Goal: Task Accomplishment & Management: Use online tool/utility

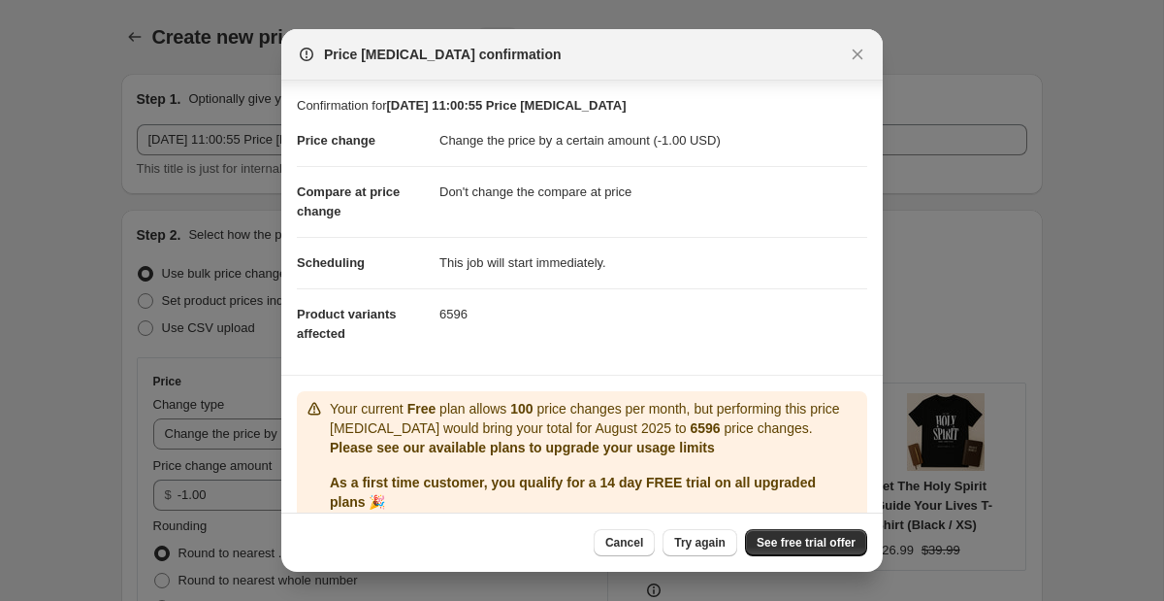
select select "by"
select select "no_change"
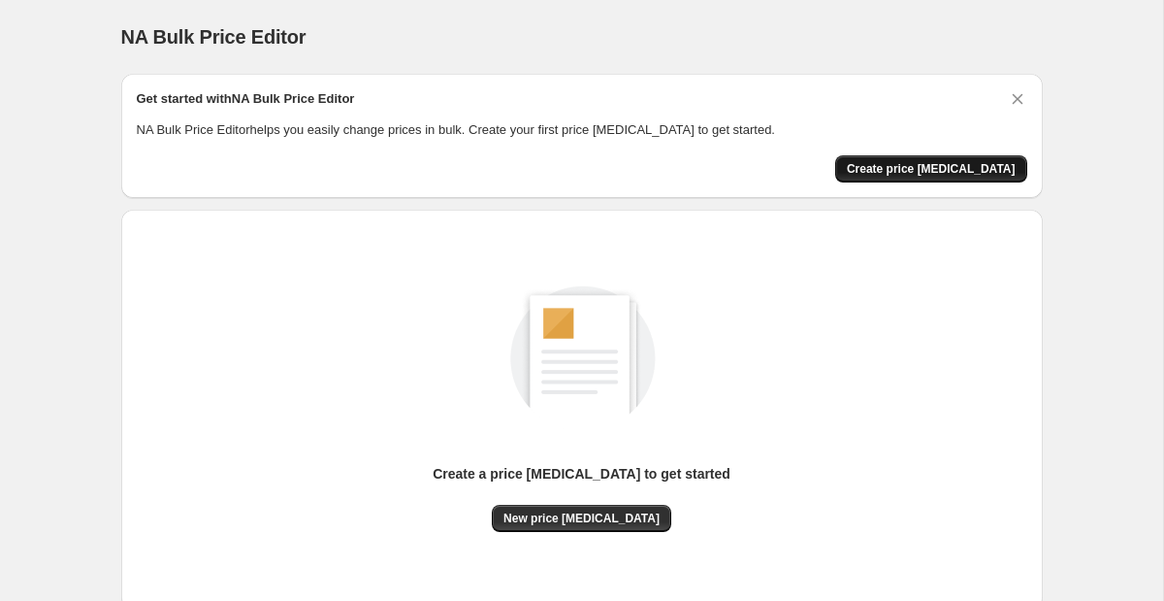
click at [899, 164] on span "Create price change job" at bounding box center [931, 169] width 169 height 16
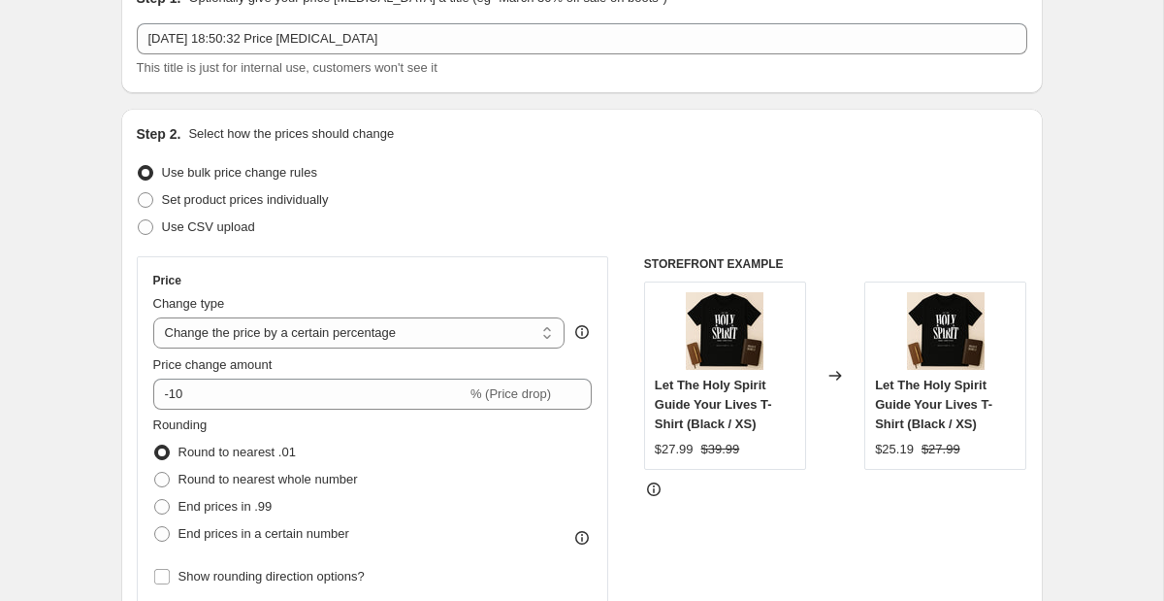
scroll to position [104, 0]
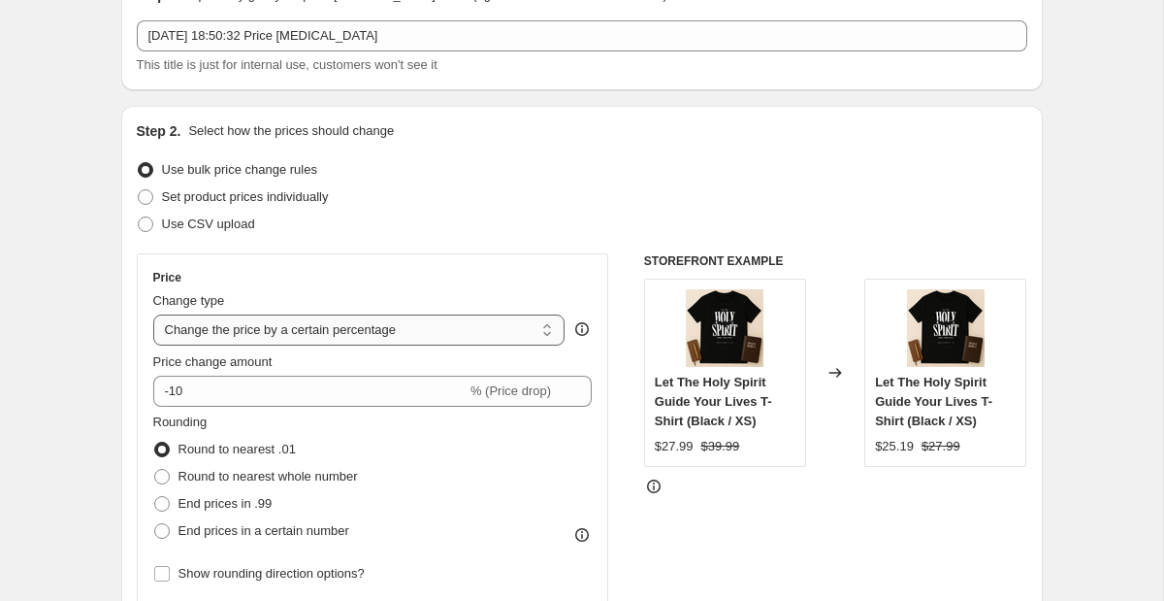
select select "by"
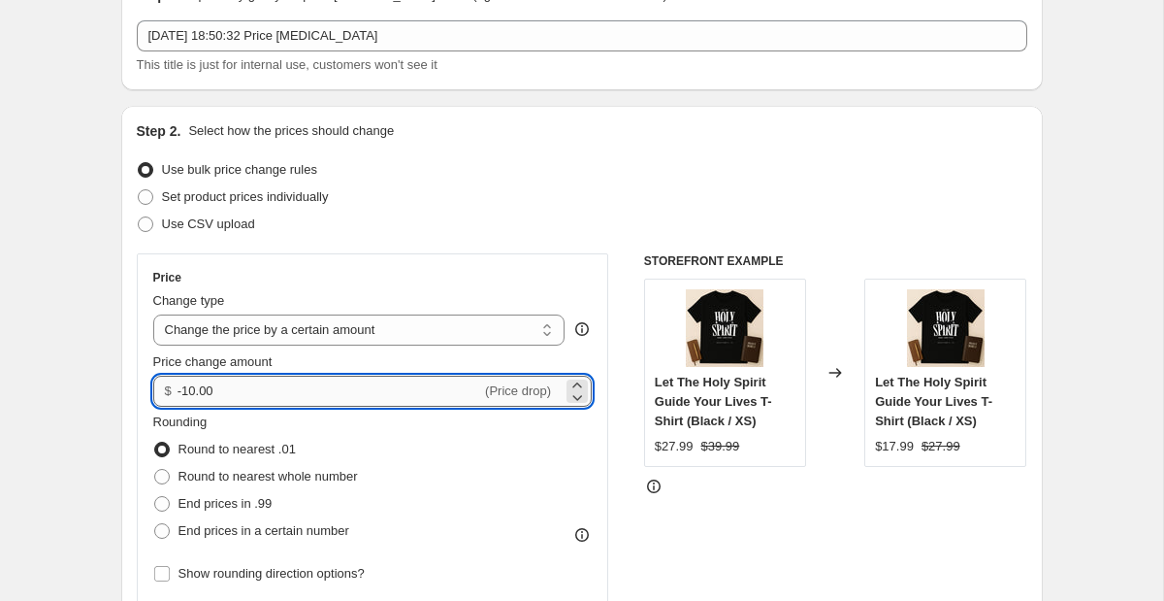
click at [258, 380] on input "-10.00" at bounding box center [330, 391] width 304 height 31
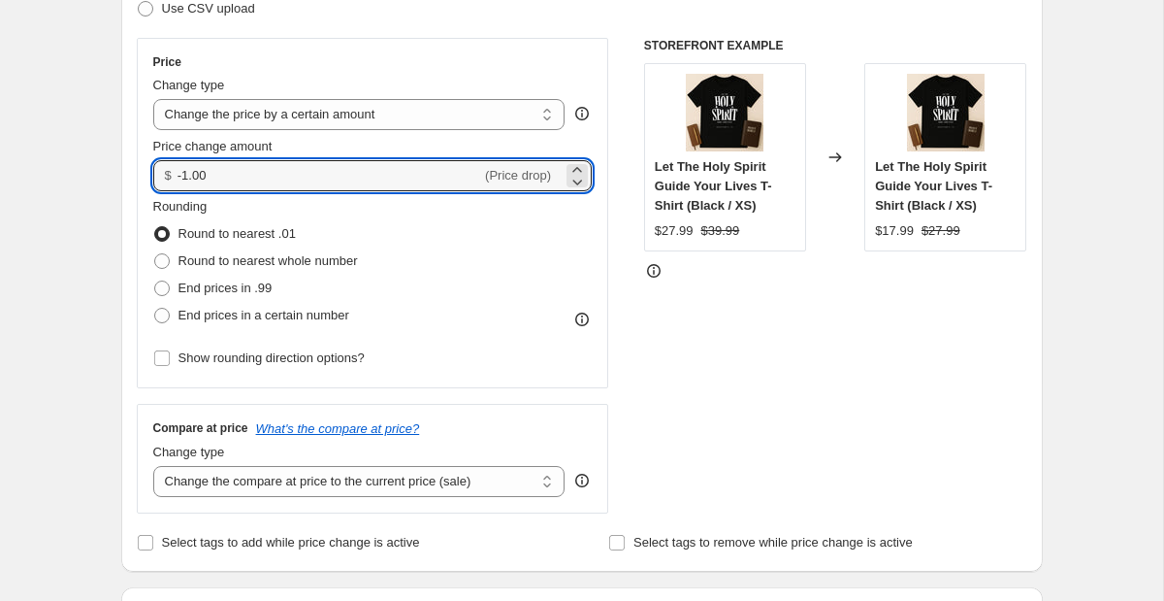
scroll to position [326, 0]
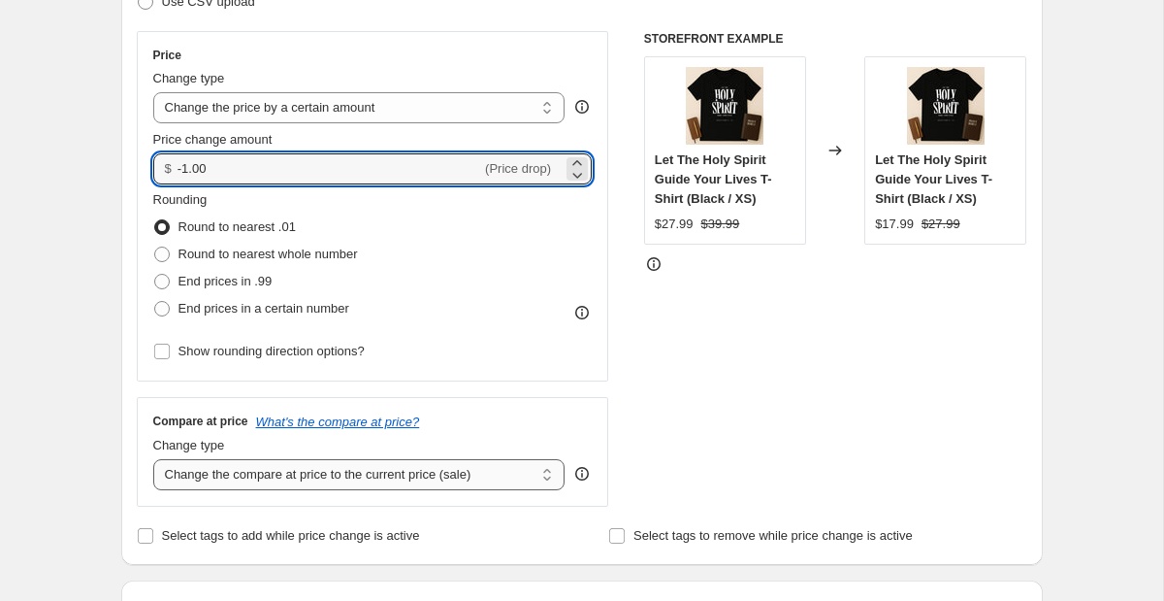
type input "-1.00"
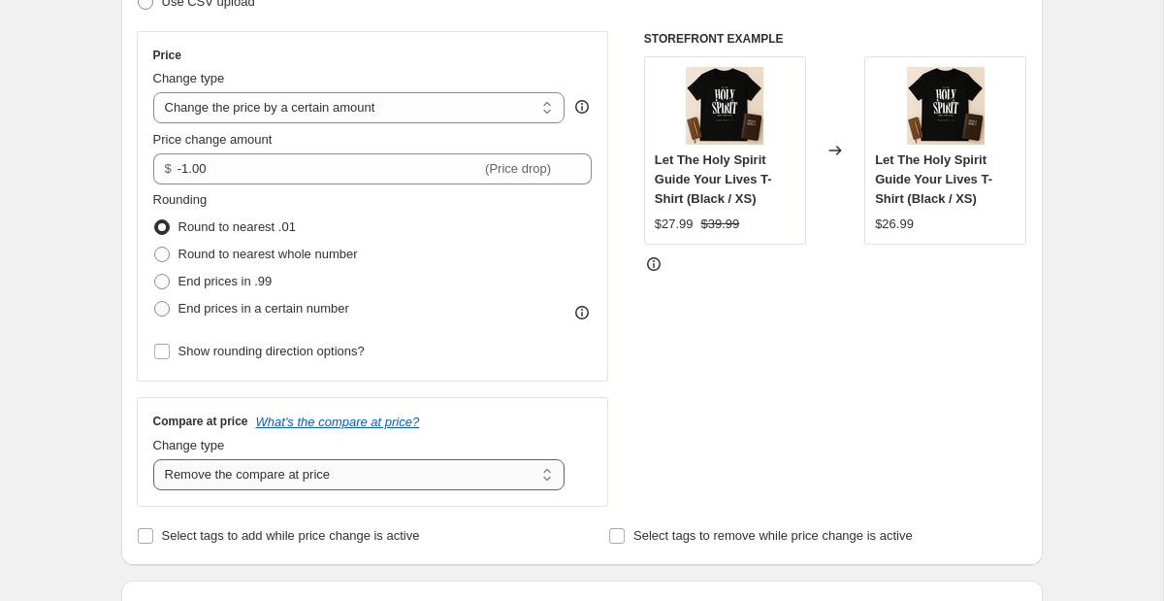
select select "no_change"
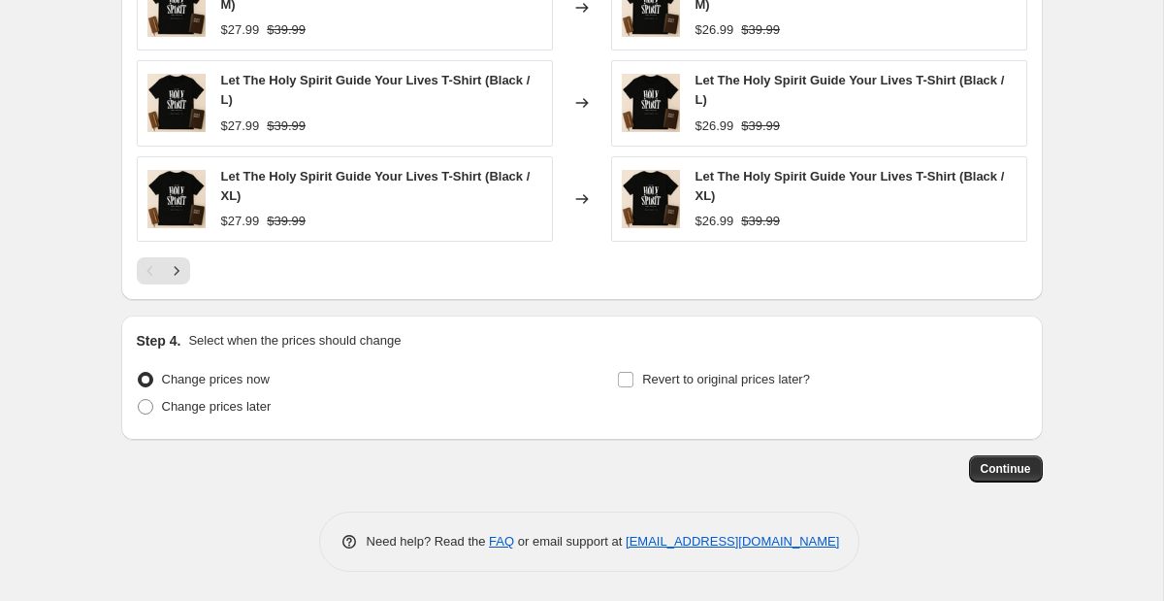
scroll to position [1370, 0]
click at [1017, 476] on button "Continue" at bounding box center [1006, 468] width 74 height 27
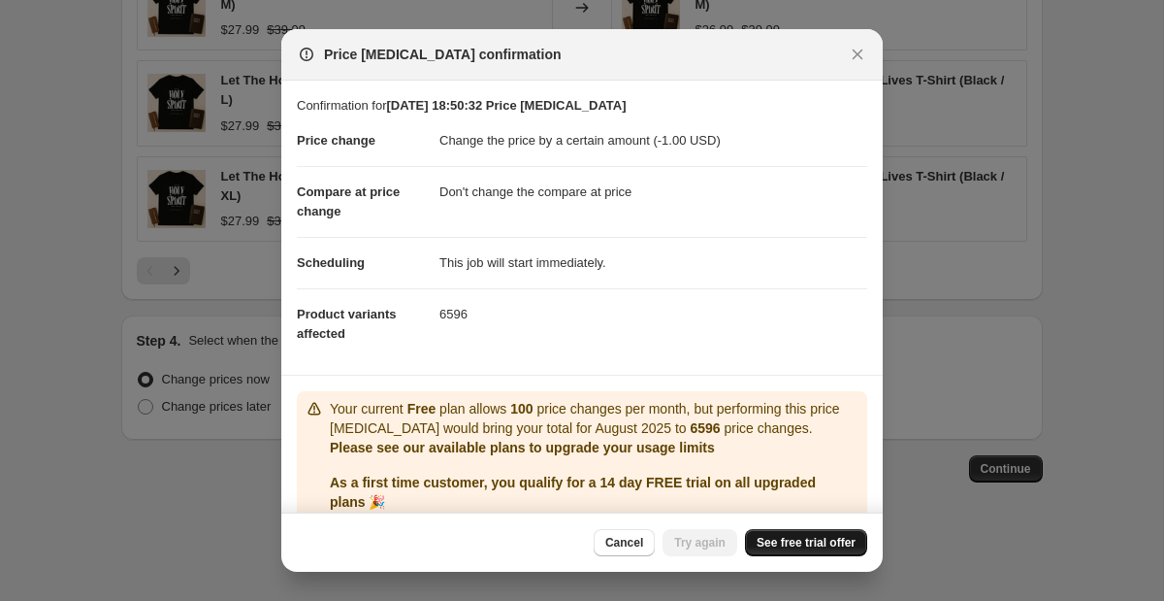
click at [791, 538] on span "See free trial offer" at bounding box center [806, 543] width 99 height 16
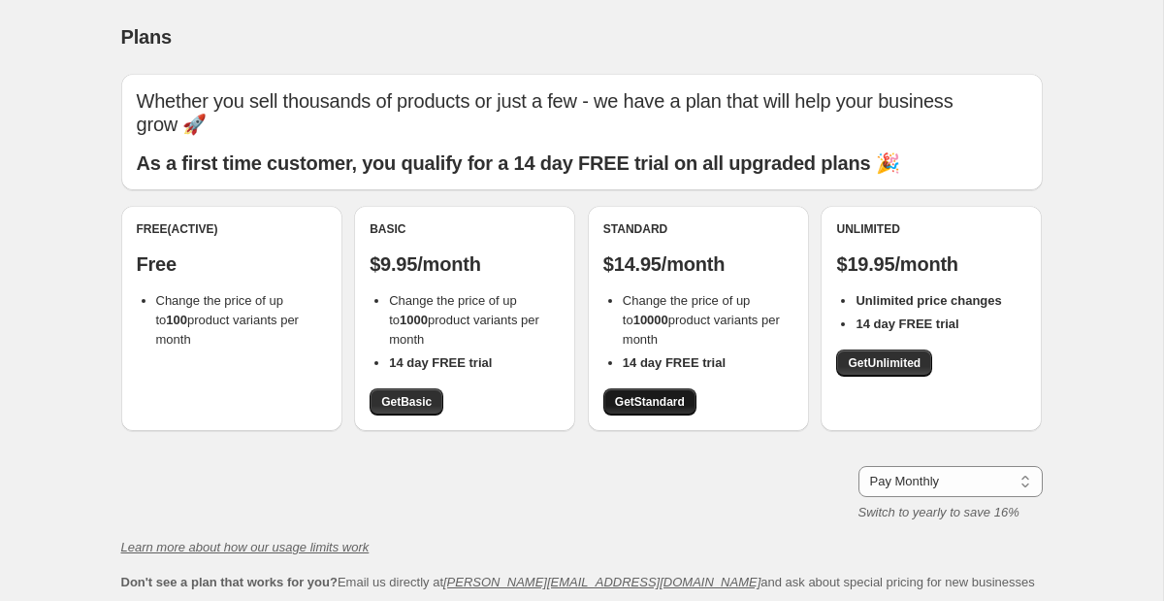
click at [676, 394] on span "Get Standard" at bounding box center [650, 402] width 70 height 16
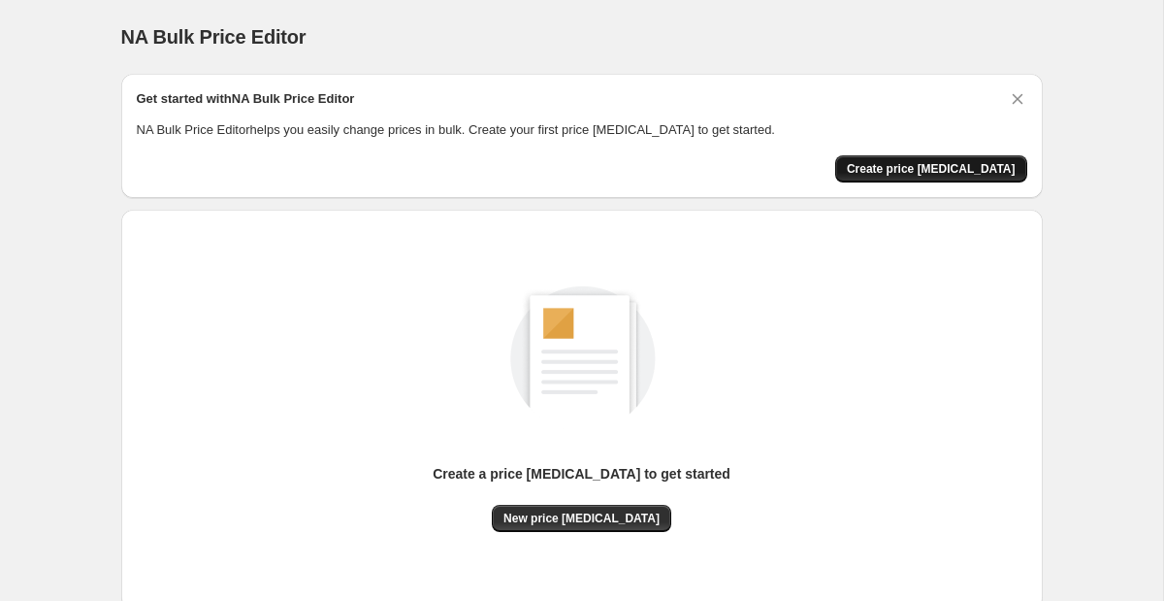
click at [912, 167] on span "Create price [MEDICAL_DATA]" at bounding box center [931, 169] width 169 height 16
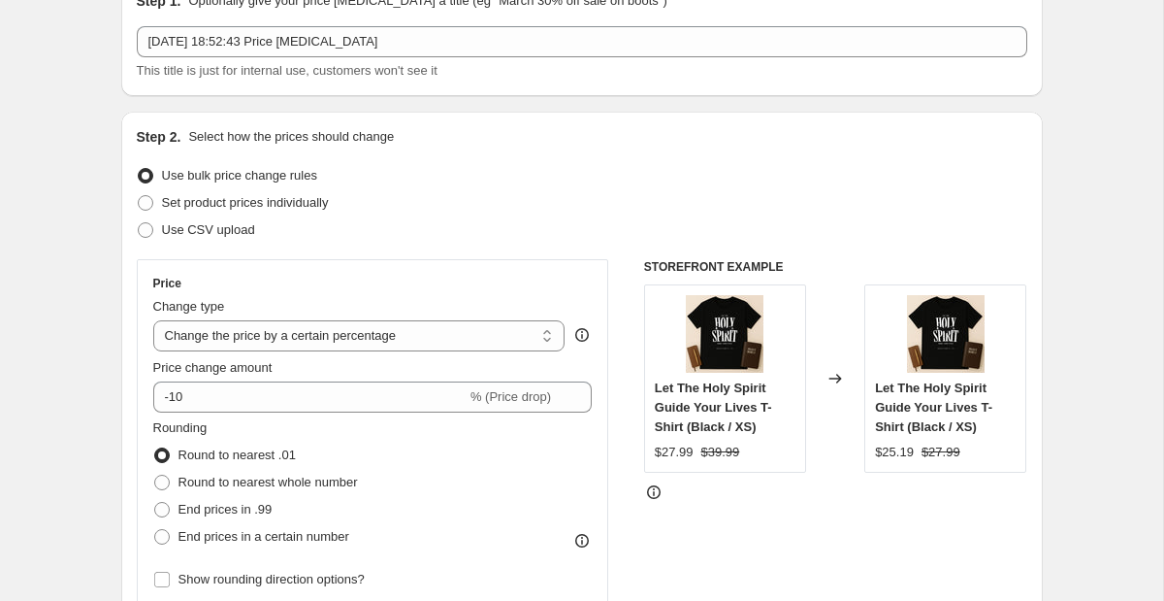
scroll to position [101, 0]
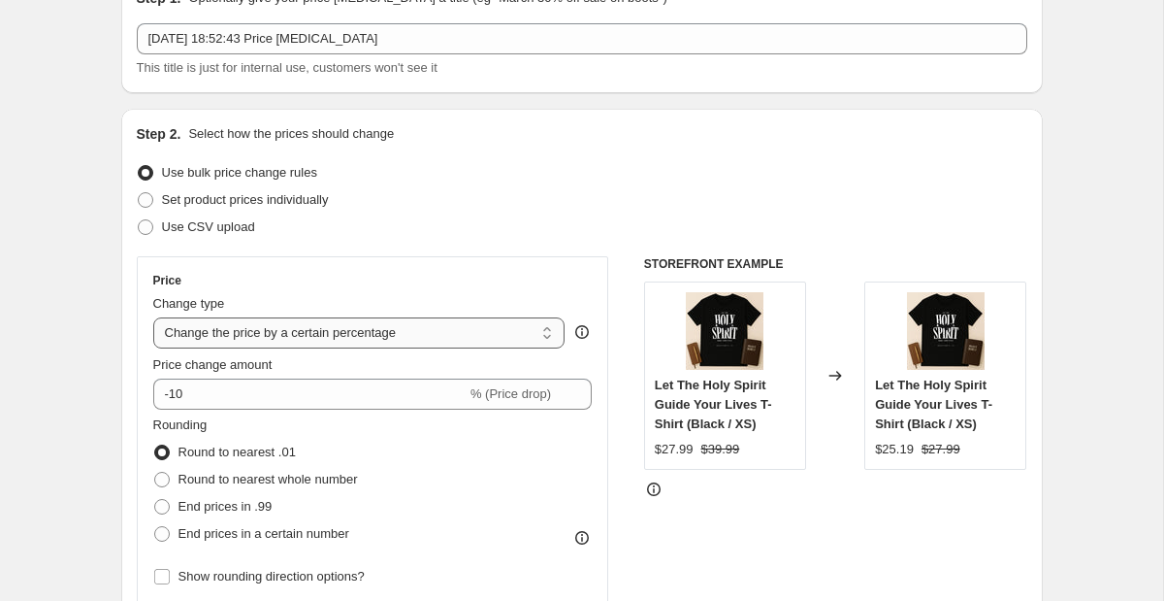
select select "by"
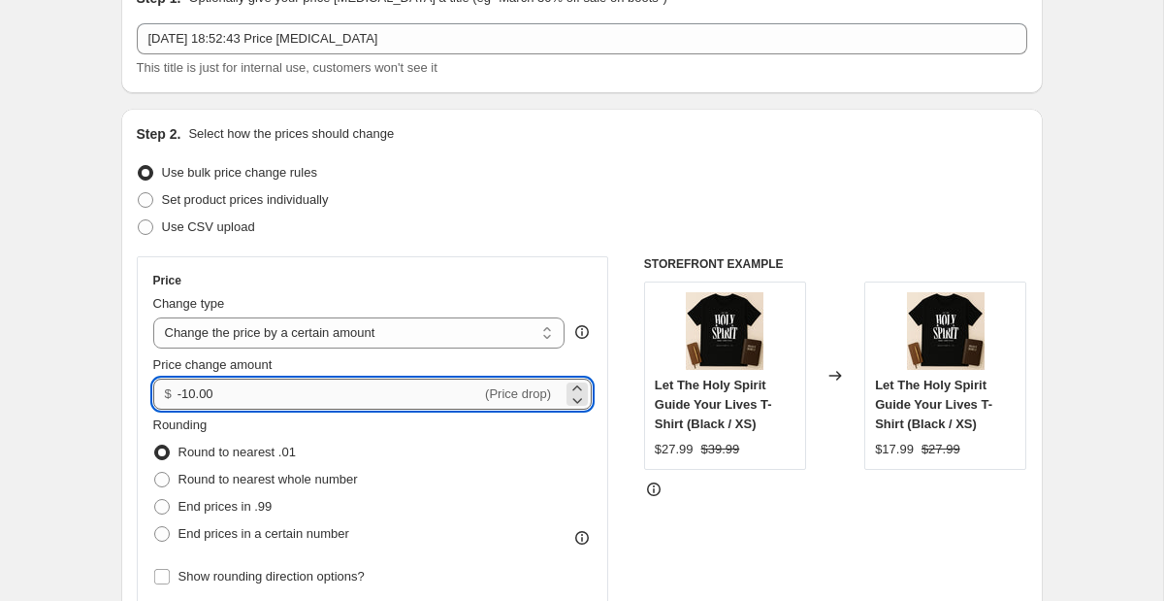
click at [308, 395] on input "-10.00" at bounding box center [330, 393] width 304 height 31
type input "-1.00"
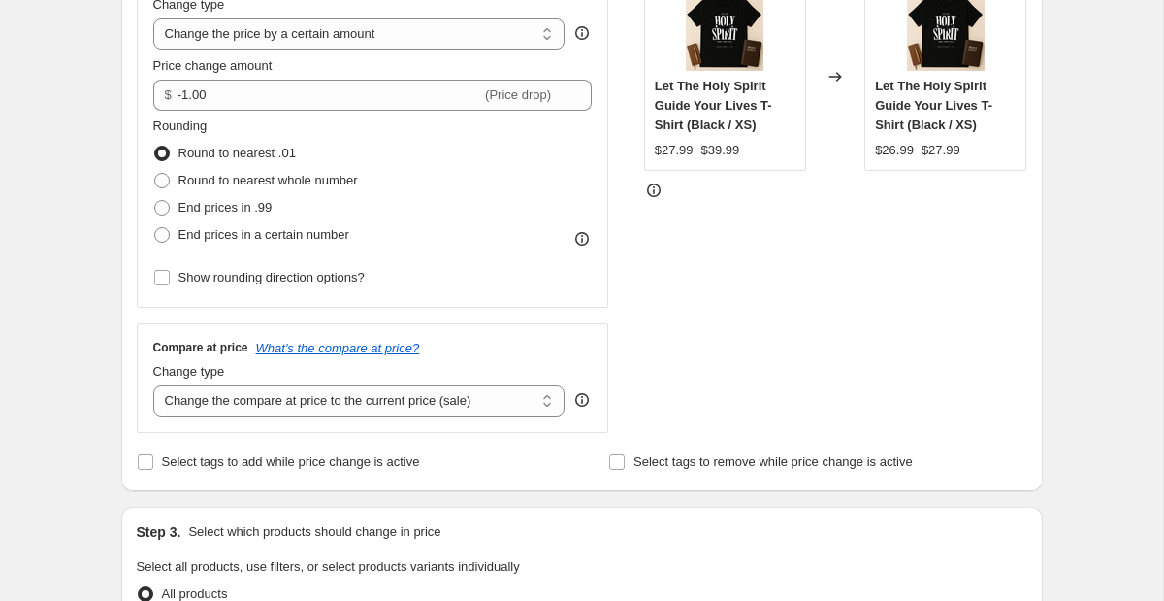
scroll to position [431, 0]
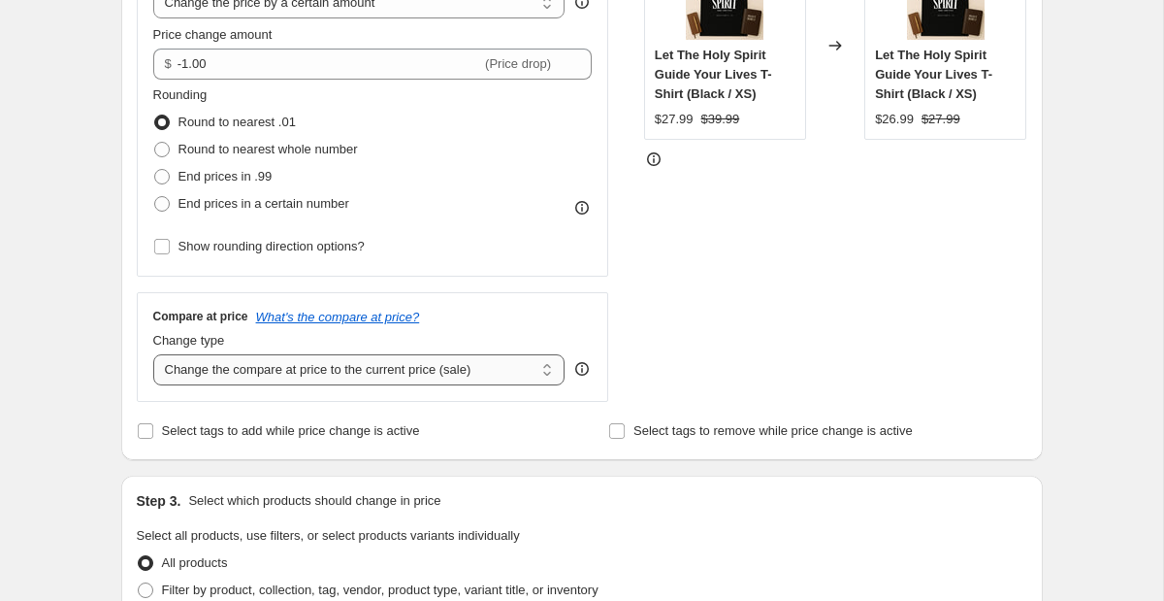
select select "no_change"
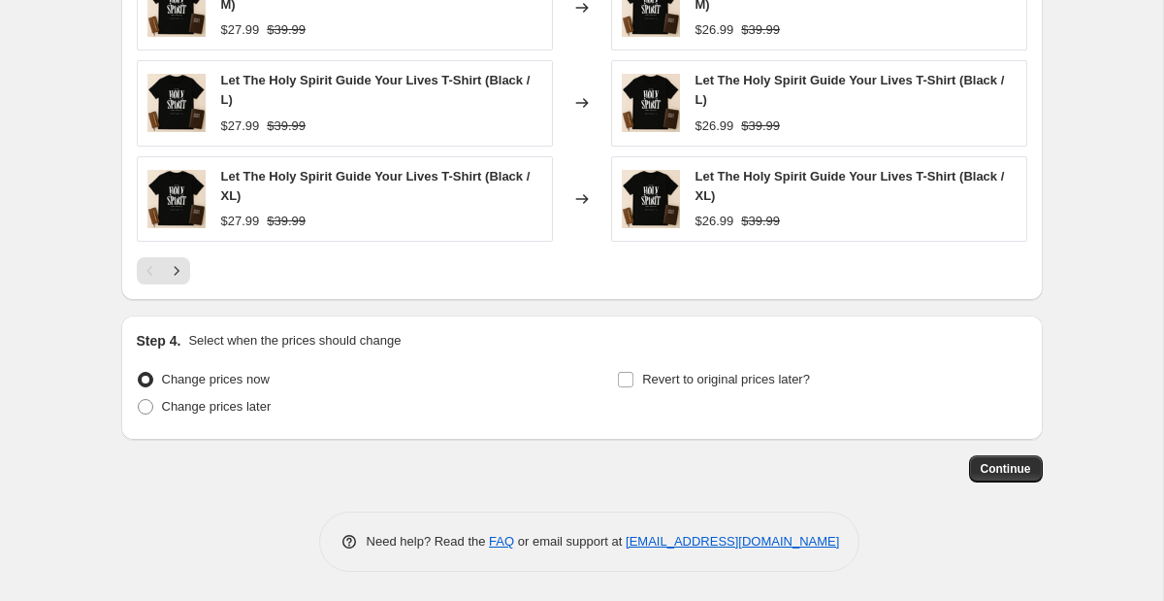
scroll to position [1370, 0]
click at [1030, 470] on span "Continue" at bounding box center [1006, 469] width 50 height 16
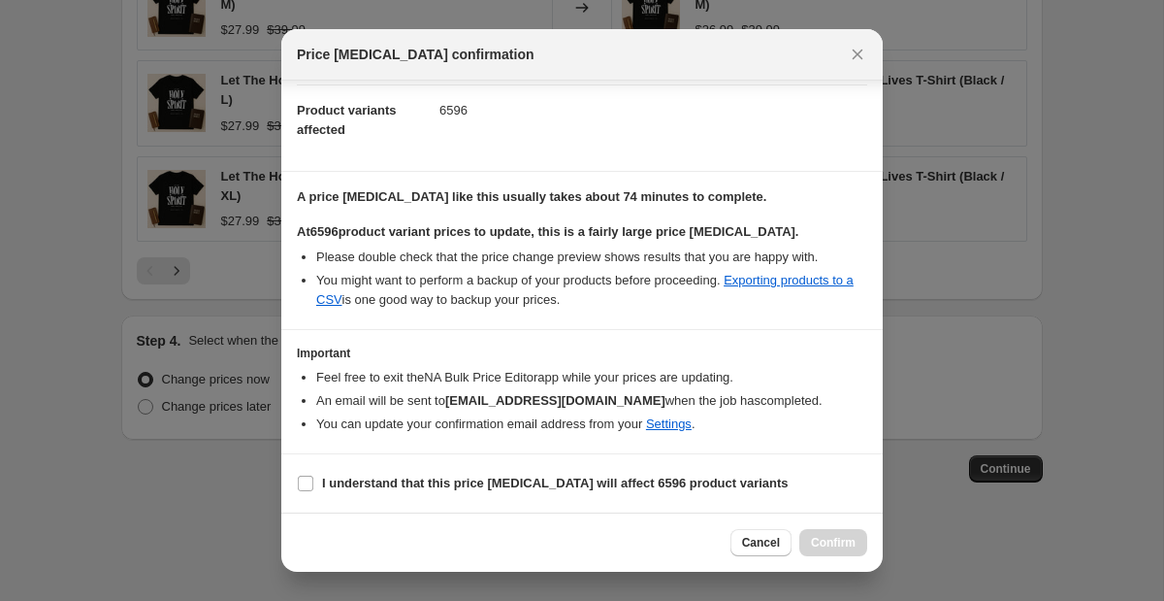
scroll to position [204, 0]
click at [671, 475] on b "I understand that this price [MEDICAL_DATA] will affect 6596 product variants" at bounding box center [555, 482] width 467 height 15
click at [313, 475] on input "I understand that this price [MEDICAL_DATA] will affect 6596 product variants" at bounding box center [306, 483] width 16 height 16
checkbox input "true"
click at [826, 539] on span "Confirm" at bounding box center [833, 543] width 45 height 16
